Goal: Register for event/course

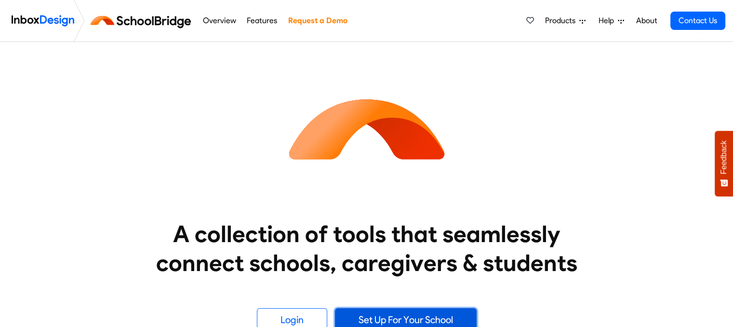
click at [364, 309] on link "Set Up For Your School" at bounding box center [406, 319] width 142 height 23
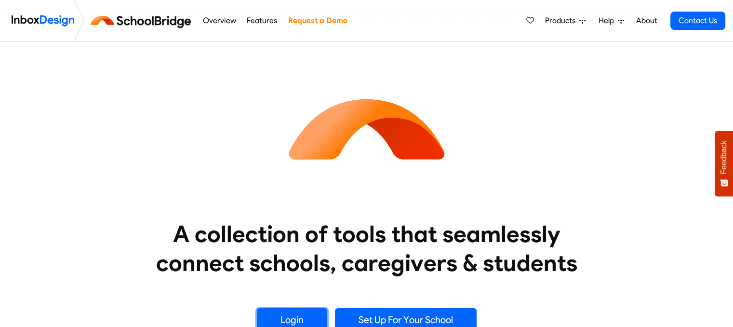
click at [278, 318] on link "Login" at bounding box center [292, 319] width 70 height 23
